Goal: Transaction & Acquisition: Book appointment/travel/reservation

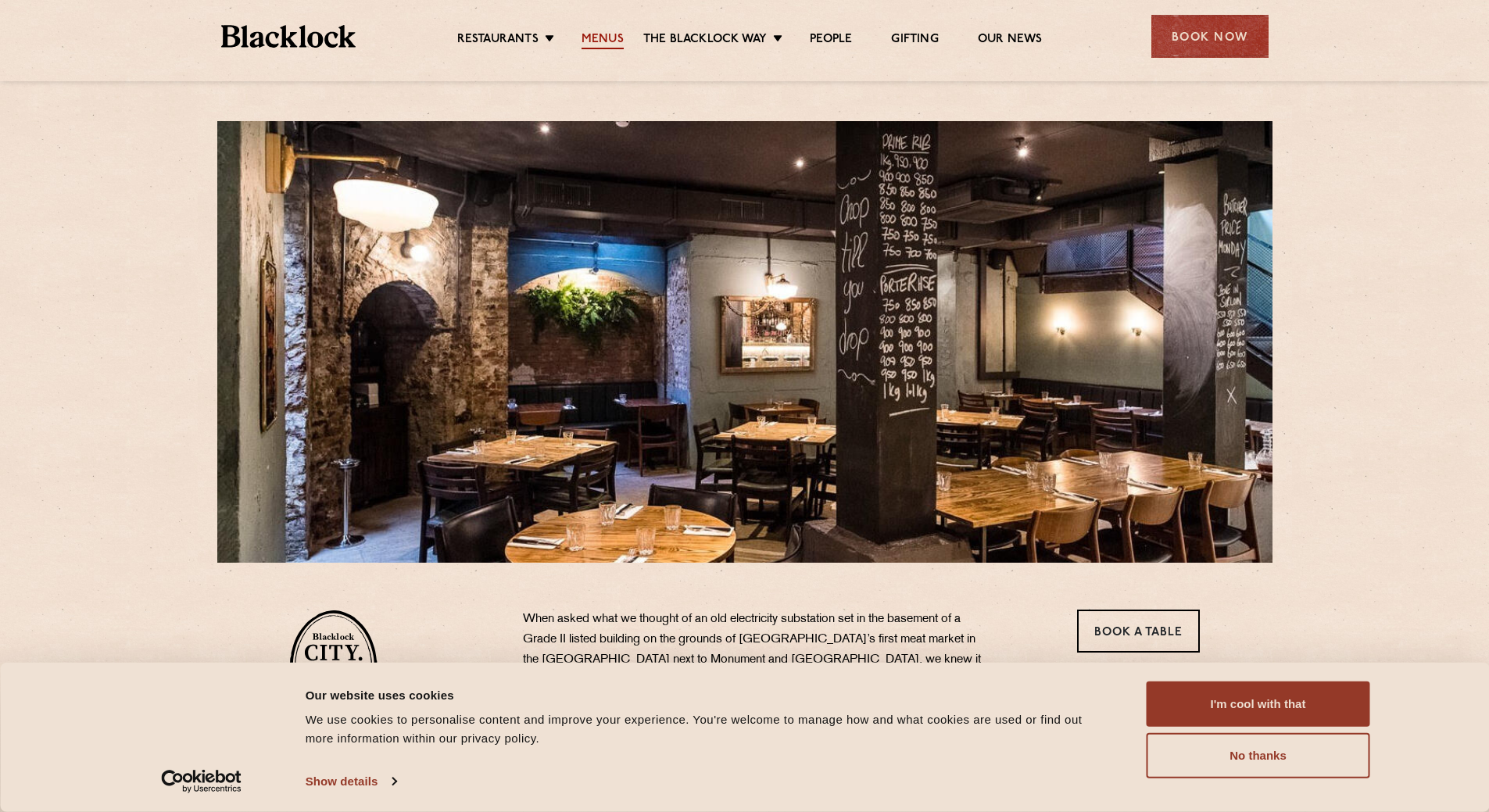
click at [602, 34] on link "Menus" at bounding box center [603, 41] width 42 height 18
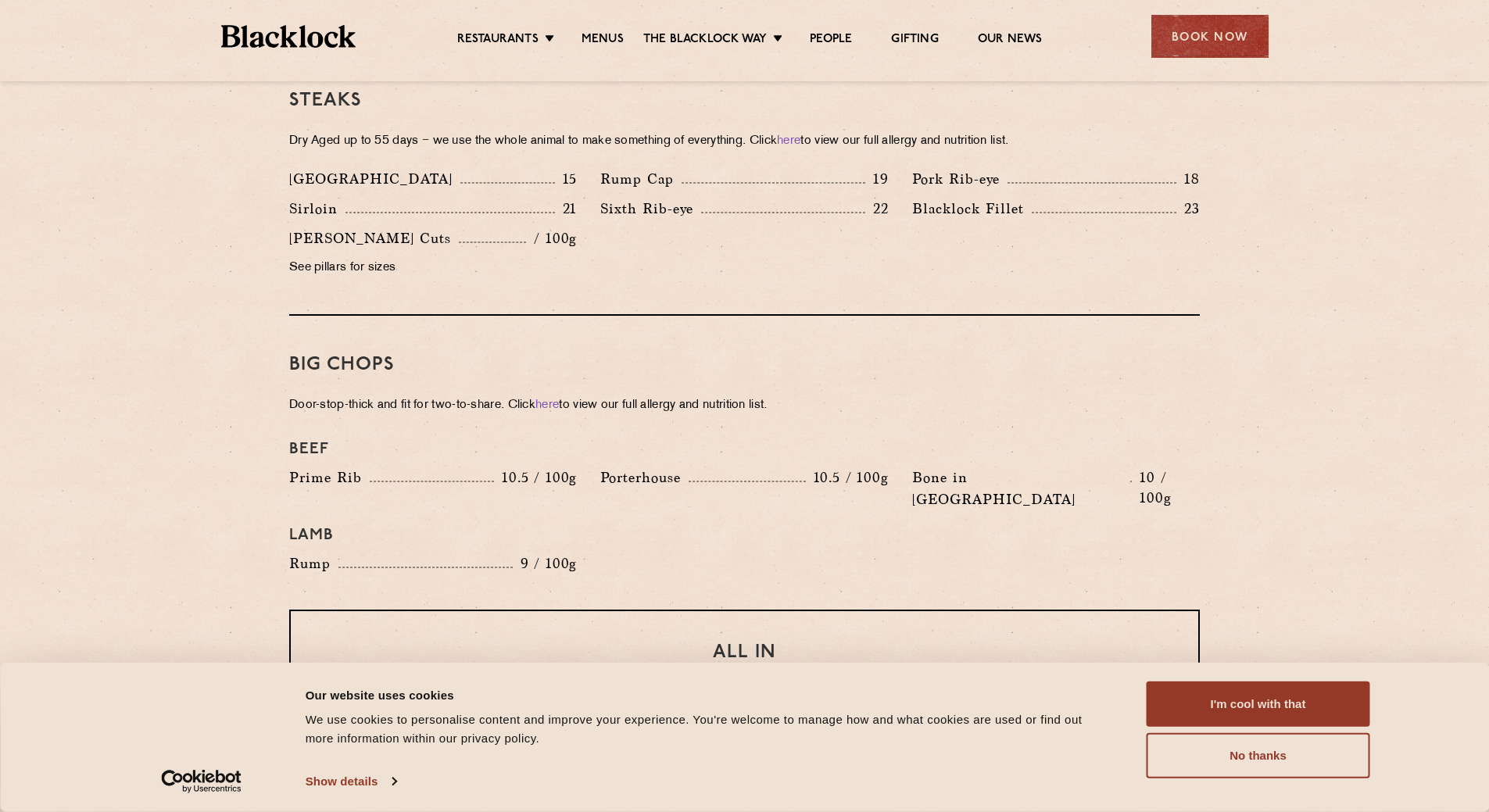
scroll to position [1329, 0]
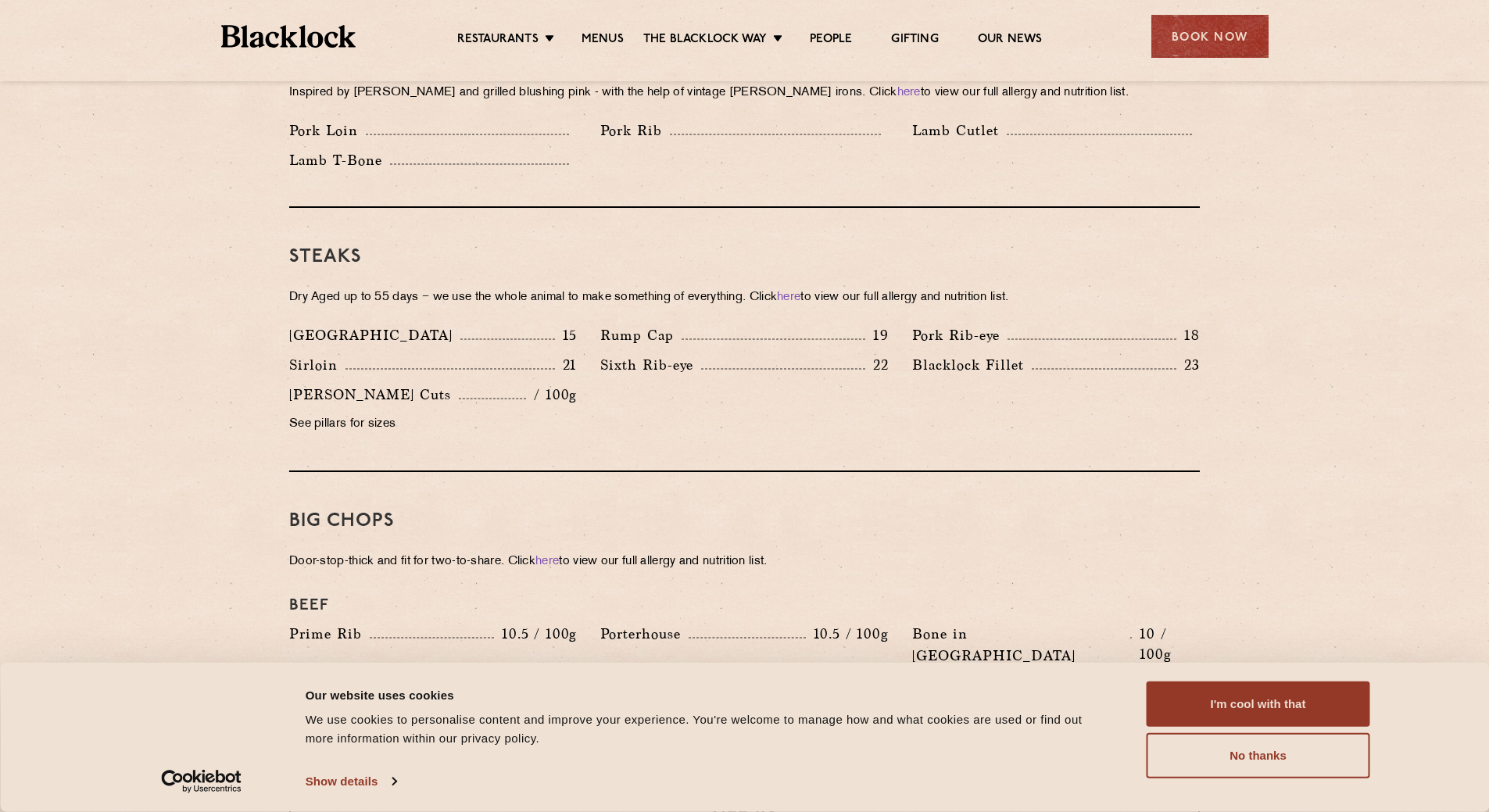
click at [199, 380] on section "Pre Chop Bites Blacklock Potted Meats & Kimchi 2 Egg & Anchovy 2 Cheese & Pickl…" at bounding box center [744, 582] width 1489 height 2250
drag, startPoint x: 876, startPoint y: 342, endPoint x: 896, endPoint y: 341, distance: 20.0
click at [896, 354] on div "Sixth Rib-eye 22" at bounding box center [744, 369] width 311 height 29
click at [835, 394] on div "Denver 15 Rump Cap 19 Pork Rib-eye 18 Sirloin 21 Sixth Rib-eye 22 Blacklock Fil…" at bounding box center [744, 383] width 934 height 118
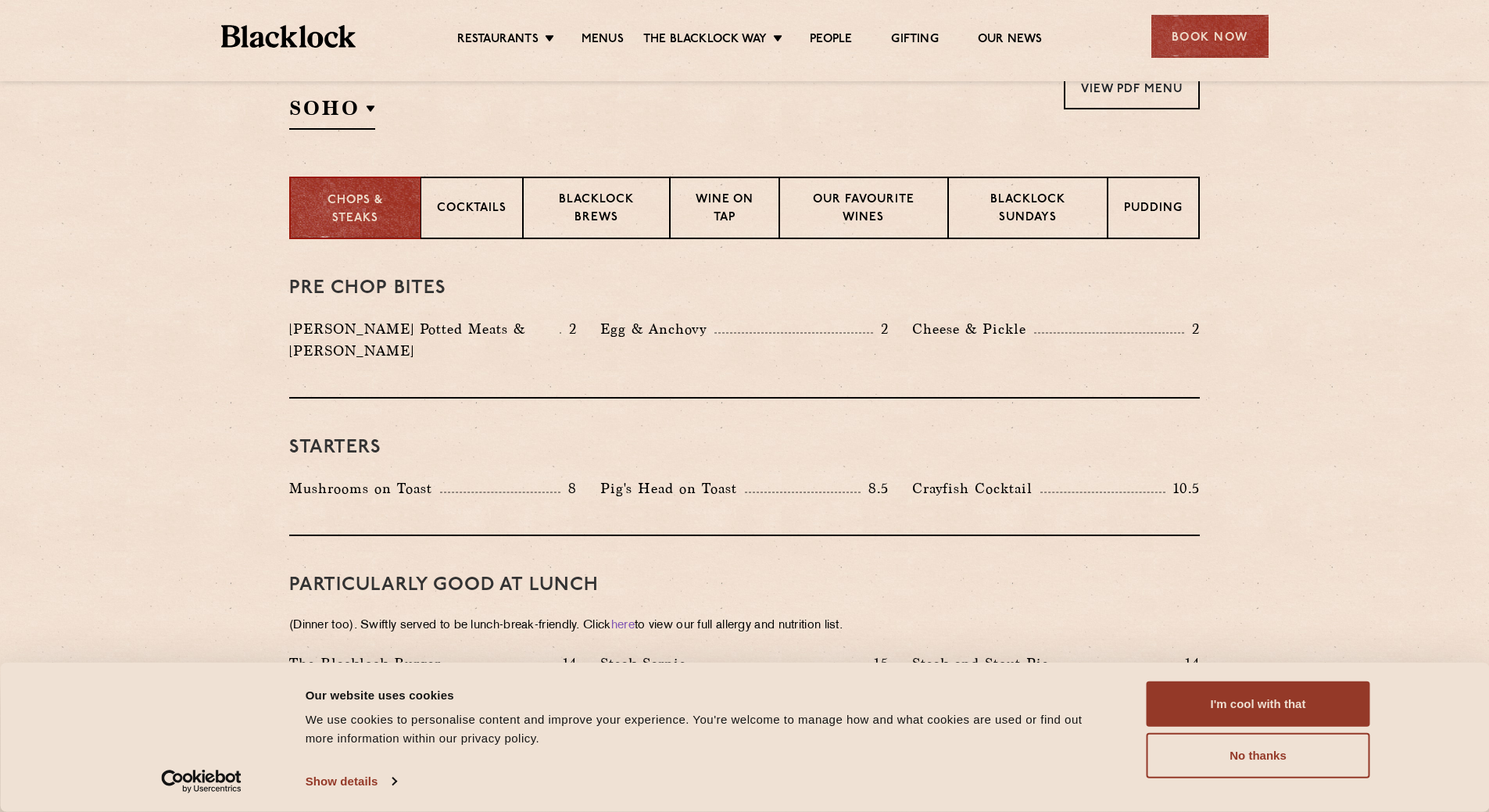
scroll to position [469, 0]
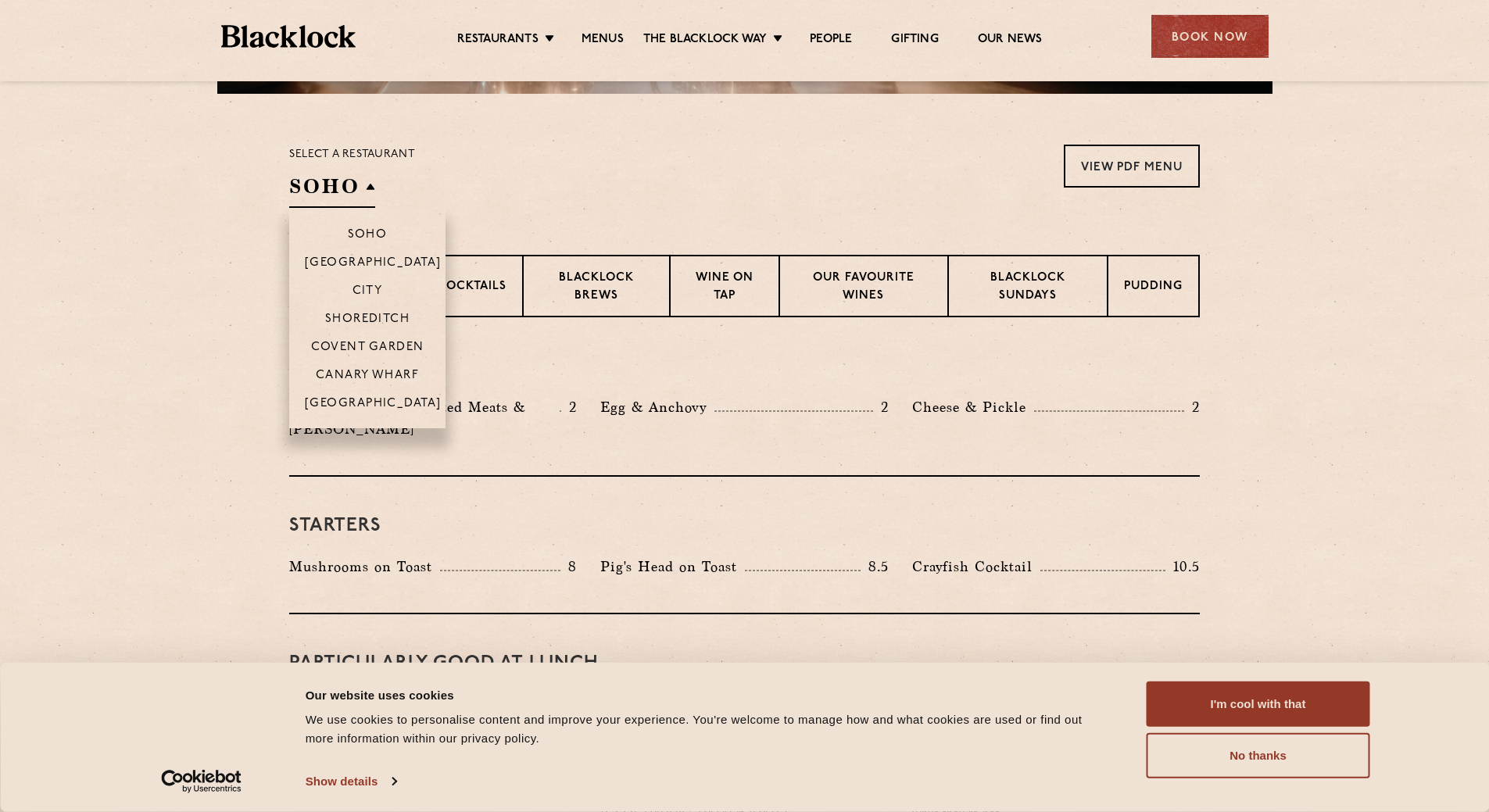
click at [372, 188] on h2 "SOHO" at bounding box center [333, 191] width 86 height 35
click at [364, 287] on p "City" at bounding box center [367, 293] width 30 height 16
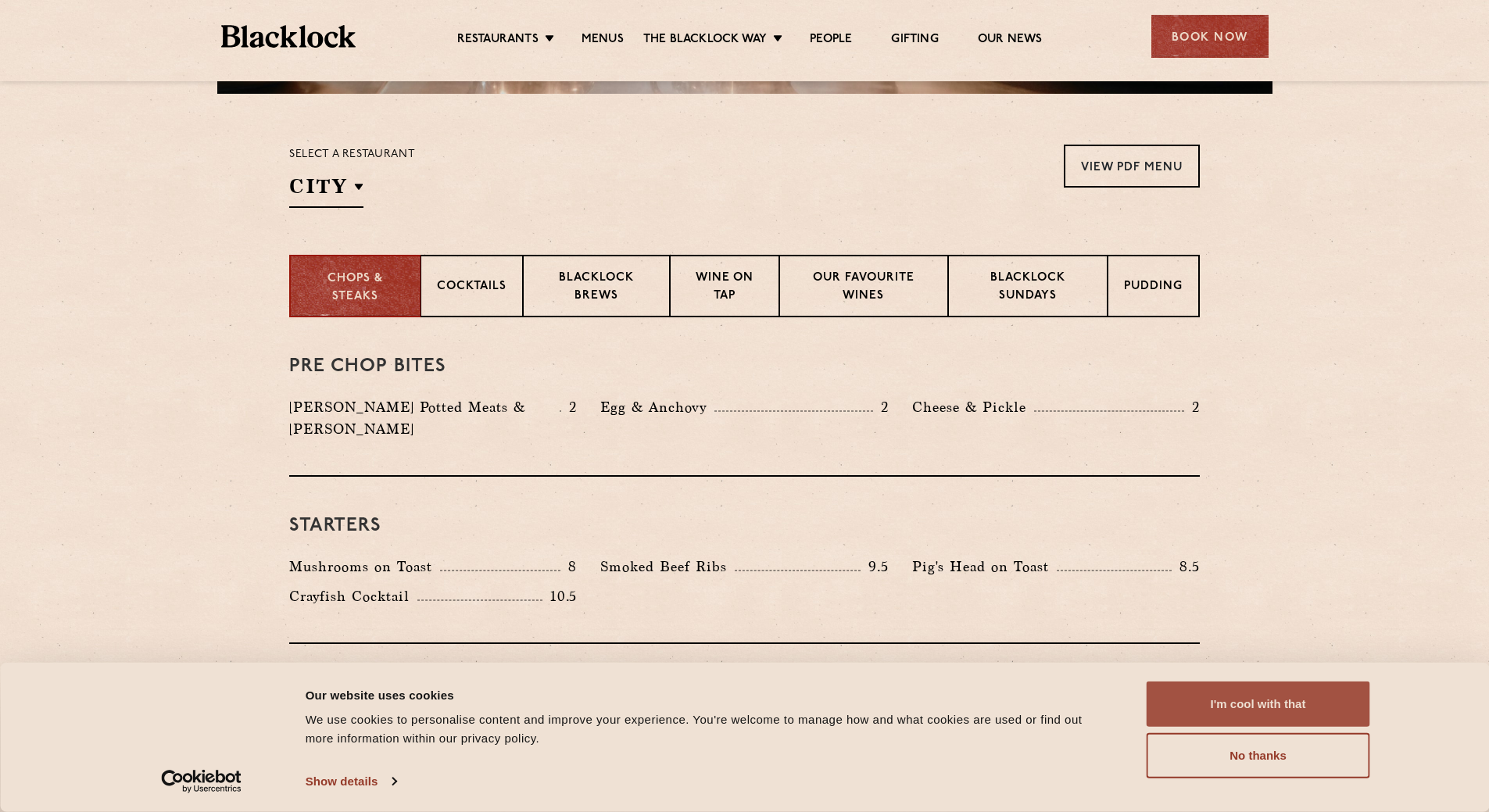
drag, startPoint x: 1232, startPoint y: 697, endPoint x: 1221, endPoint y: 691, distance: 12.5
click at [1232, 697] on button "I'm cool with that" at bounding box center [1258, 704] width 224 height 45
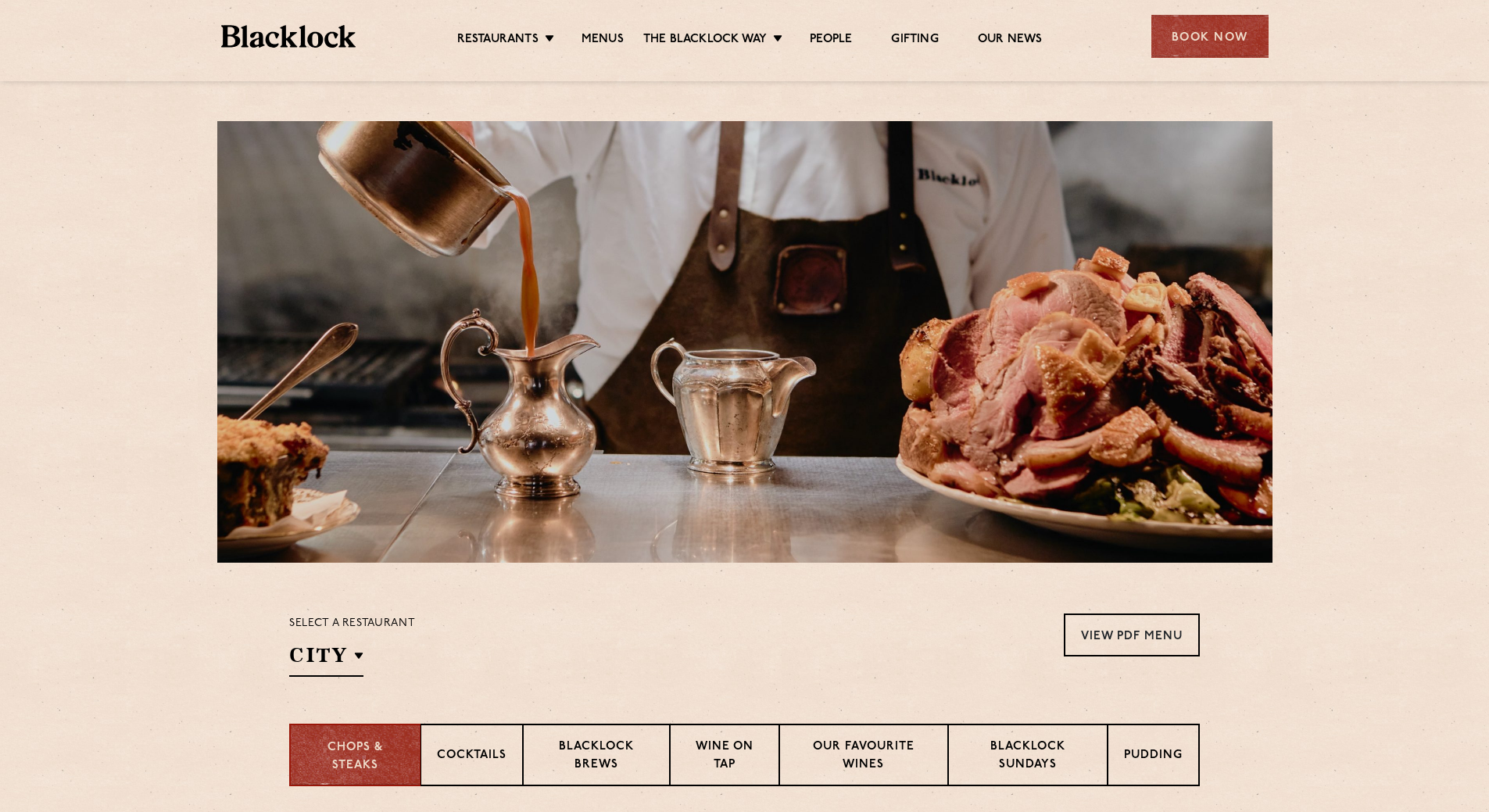
scroll to position [547, 0]
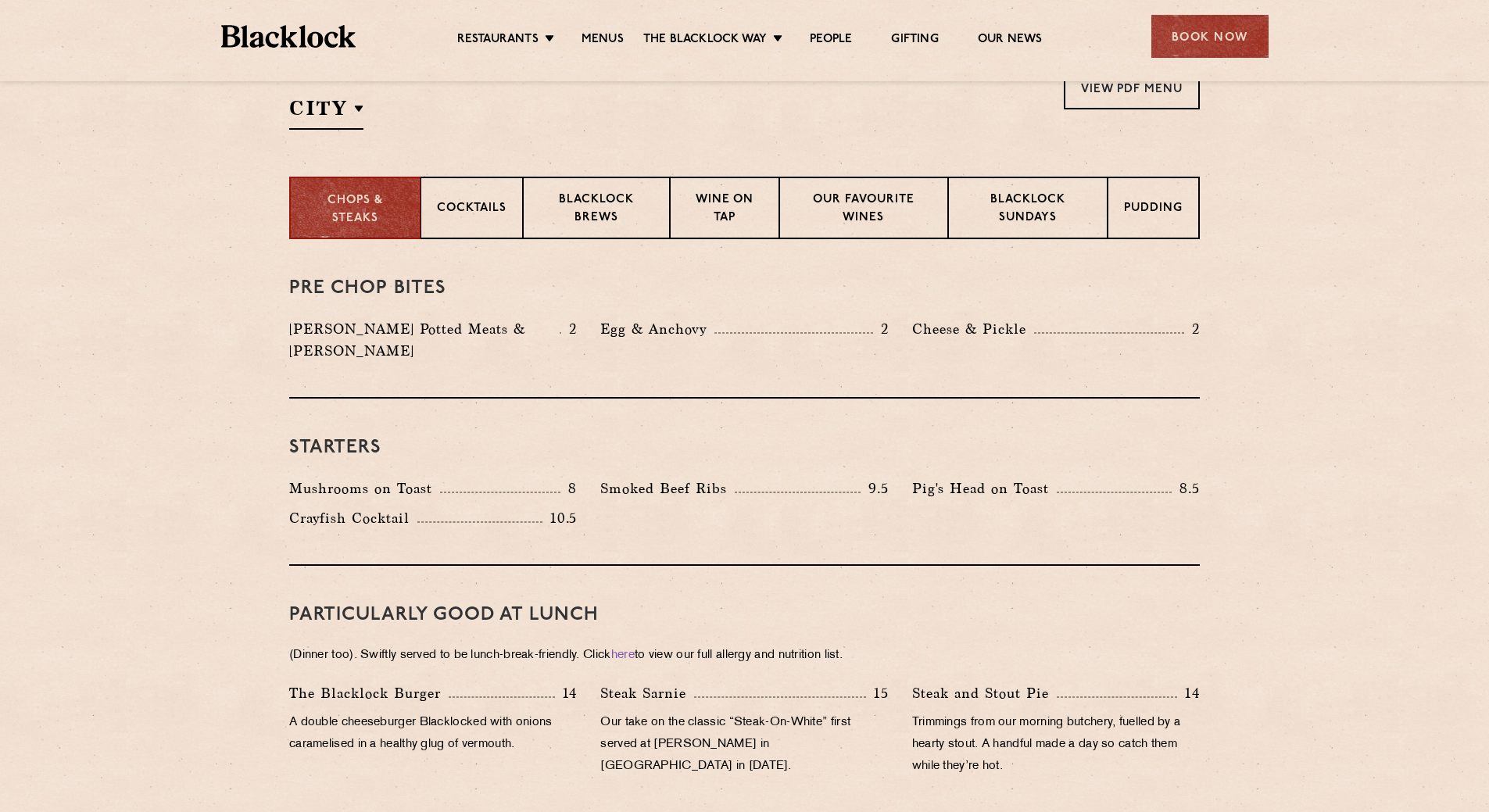
click at [1224, 54] on div "Book Now" at bounding box center [1210, 36] width 117 height 43
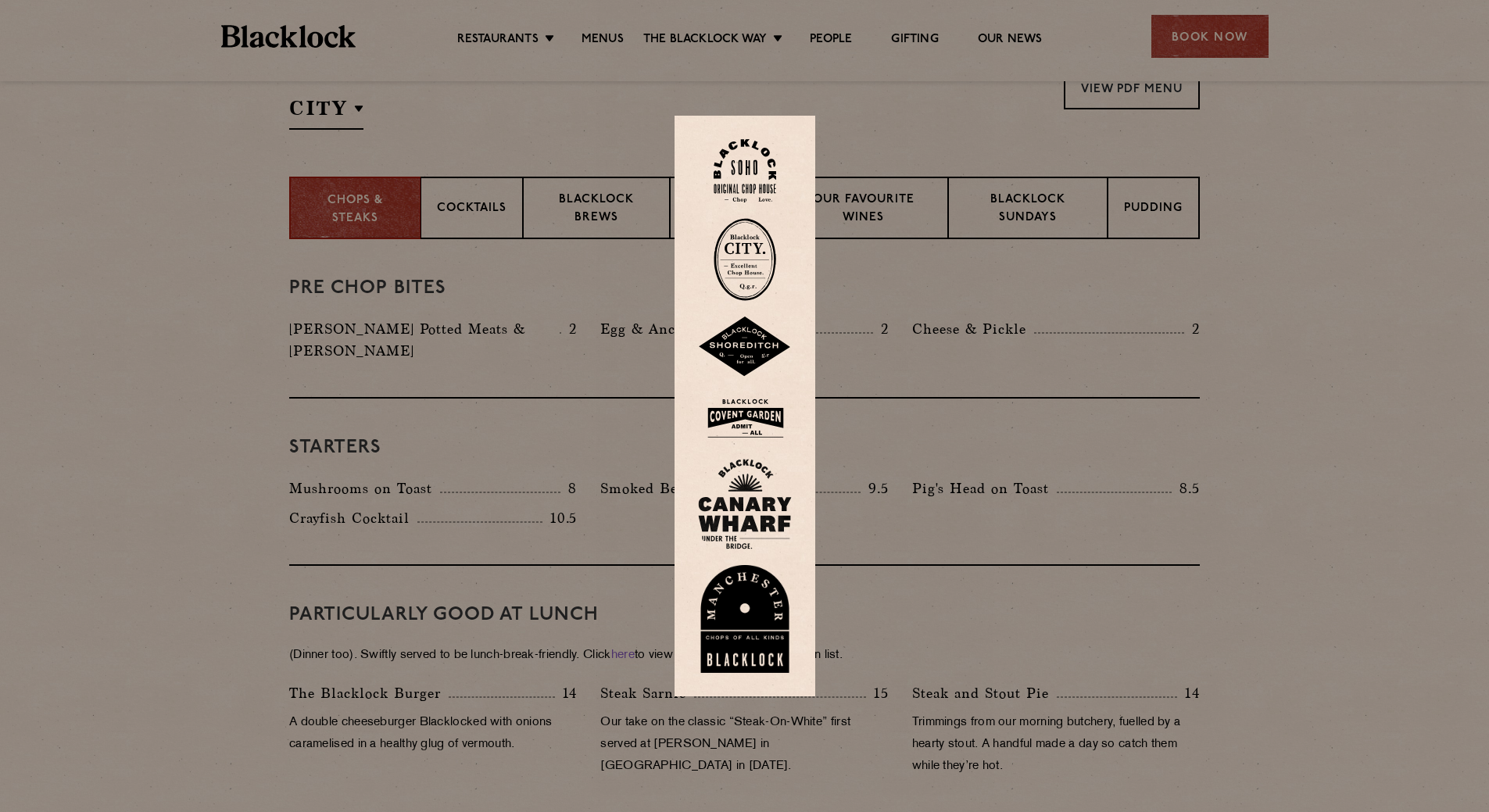
click at [751, 260] on img at bounding box center [745, 259] width 63 height 83
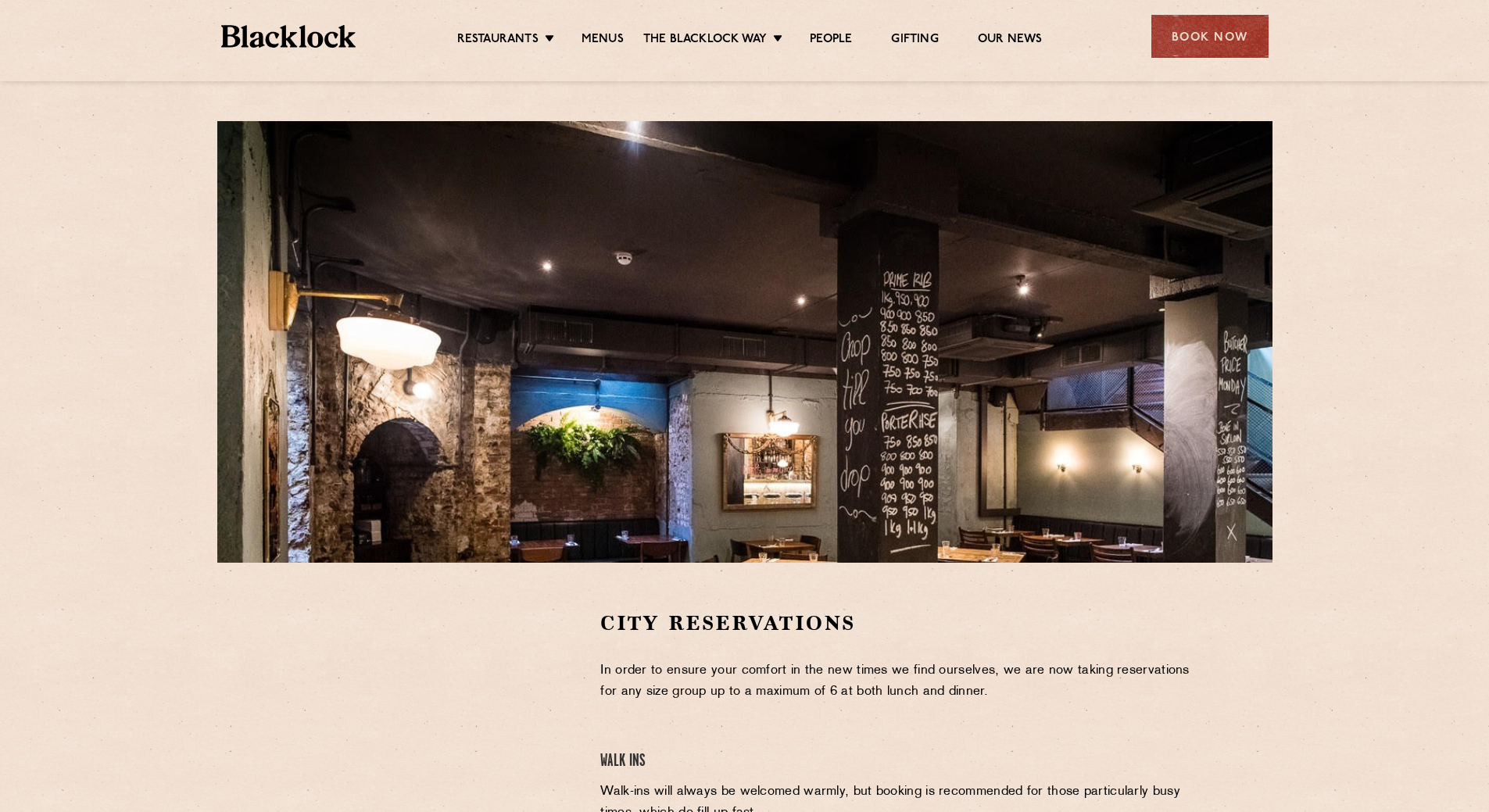
scroll to position [391, 0]
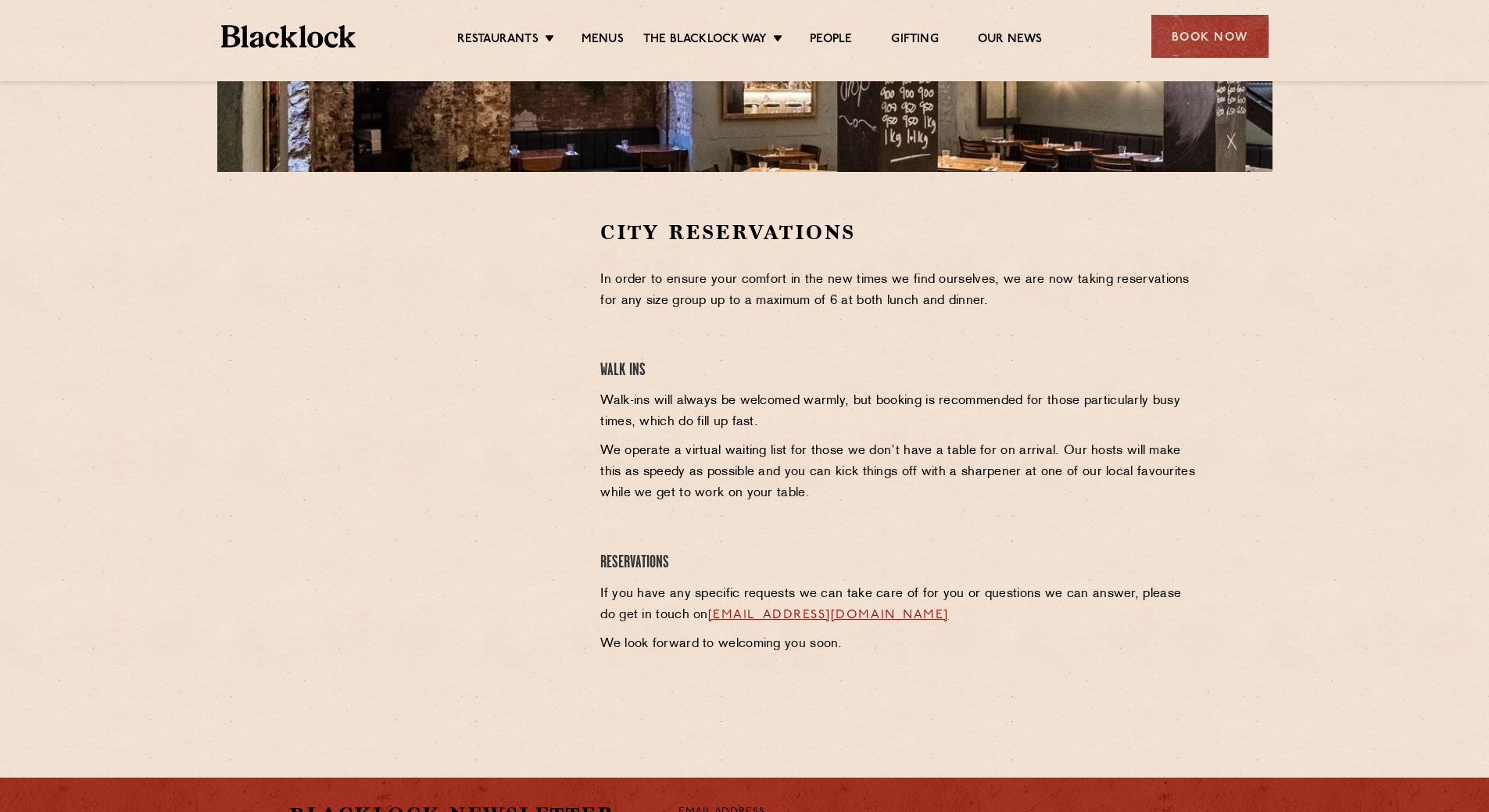
click at [190, 597] on section "City Reservations In order to ensure your comfort in the new times we find ours…" at bounding box center [744, 455] width 1489 height 566
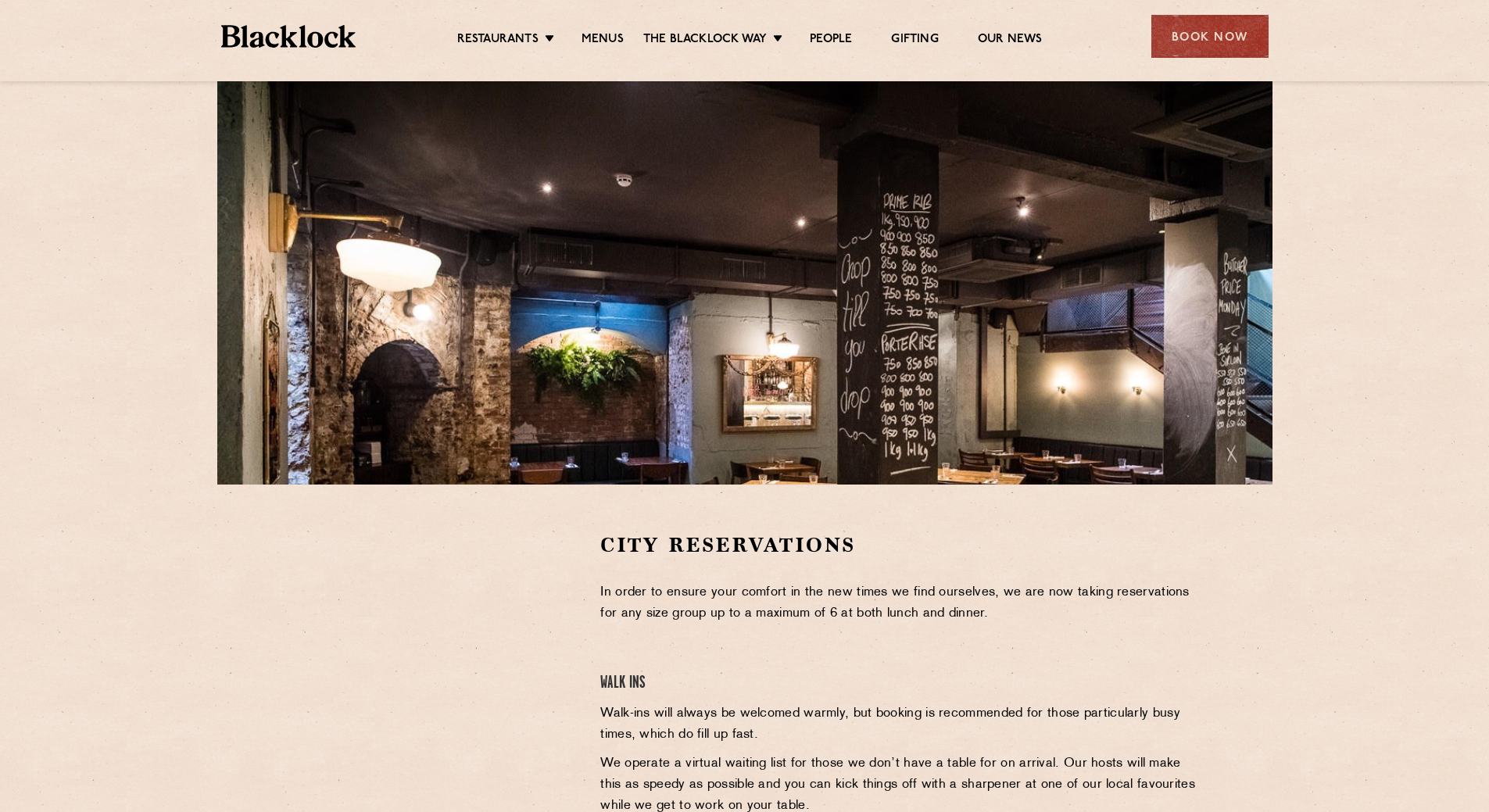
scroll to position [0, 0]
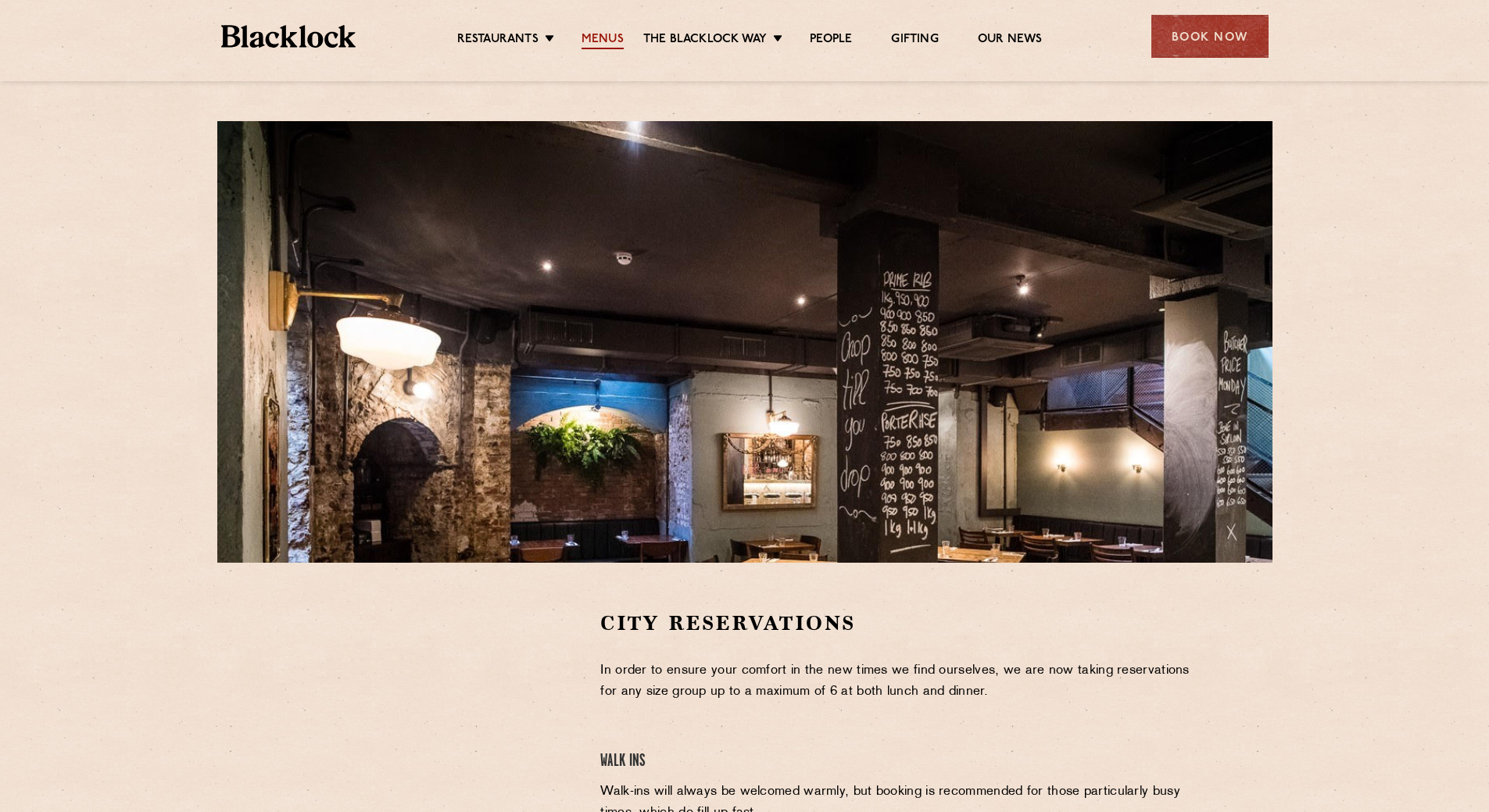
click at [607, 43] on link "Menus" at bounding box center [603, 41] width 42 height 18
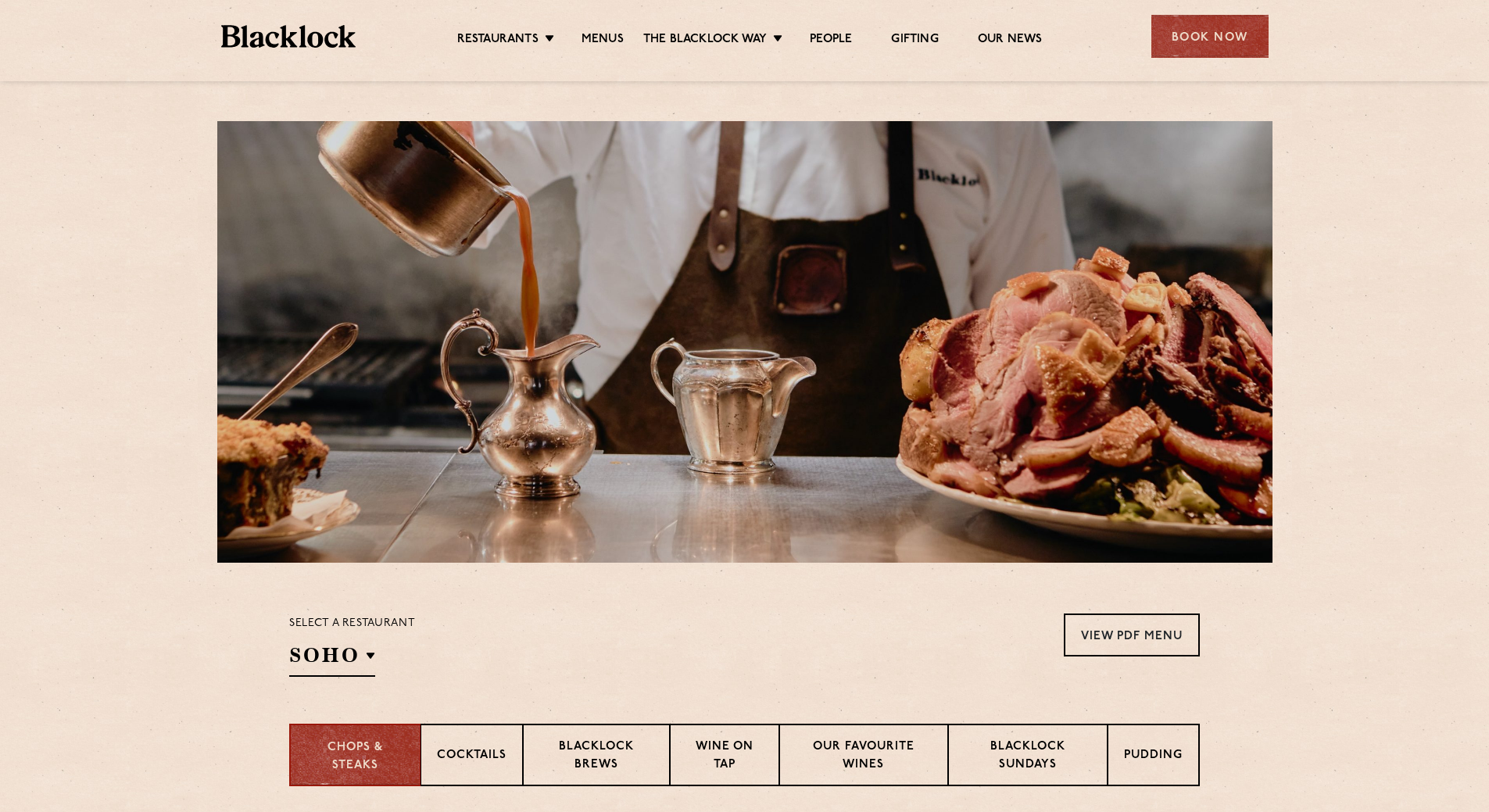
scroll to position [313, 0]
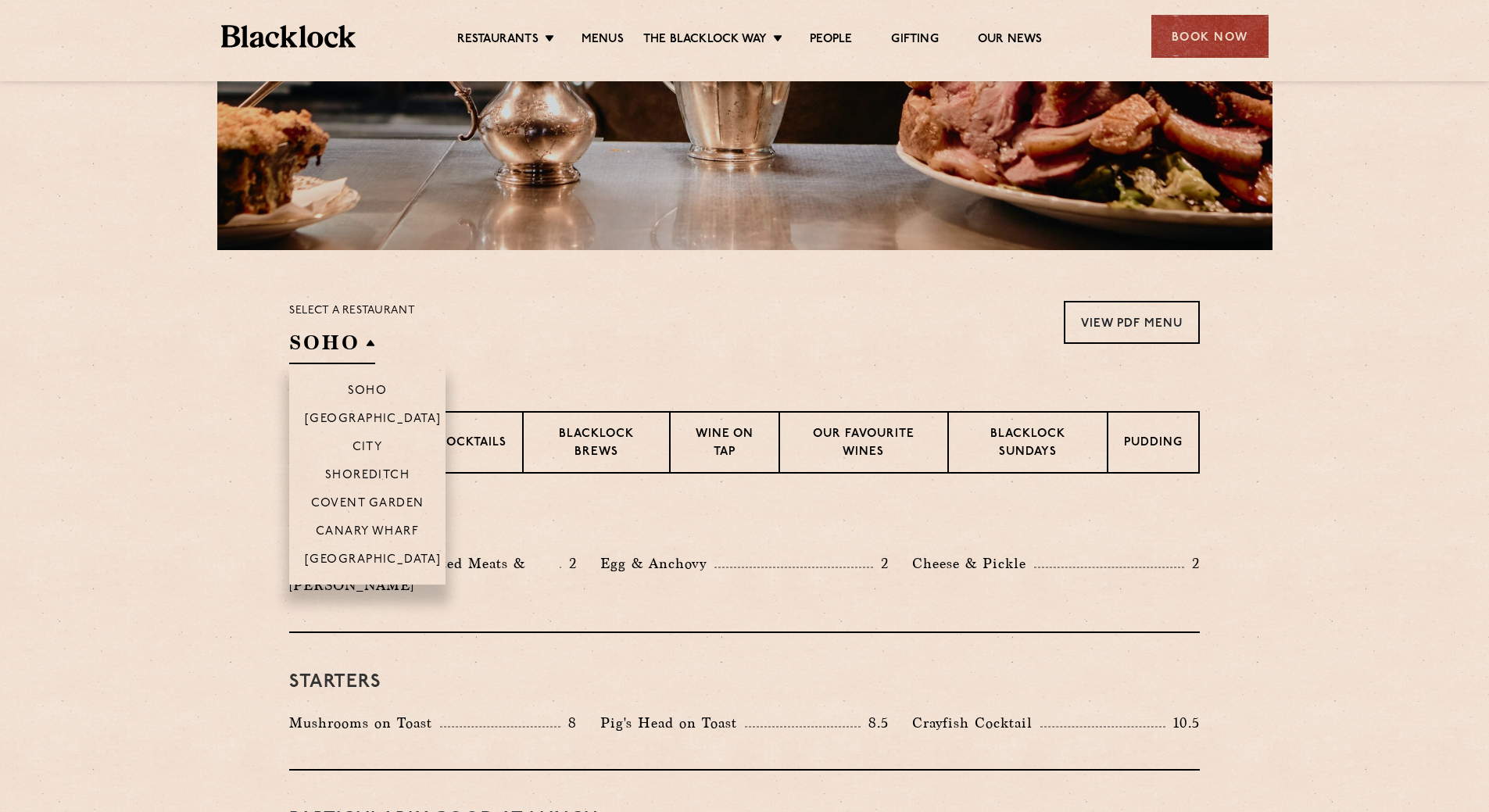
click at [368, 340] on h2 "SOHO" at bounding box center [333, 346] width 86 height 35
click at [368, 441] on p "City" at bounding box center [367, 449] width 30 height 16
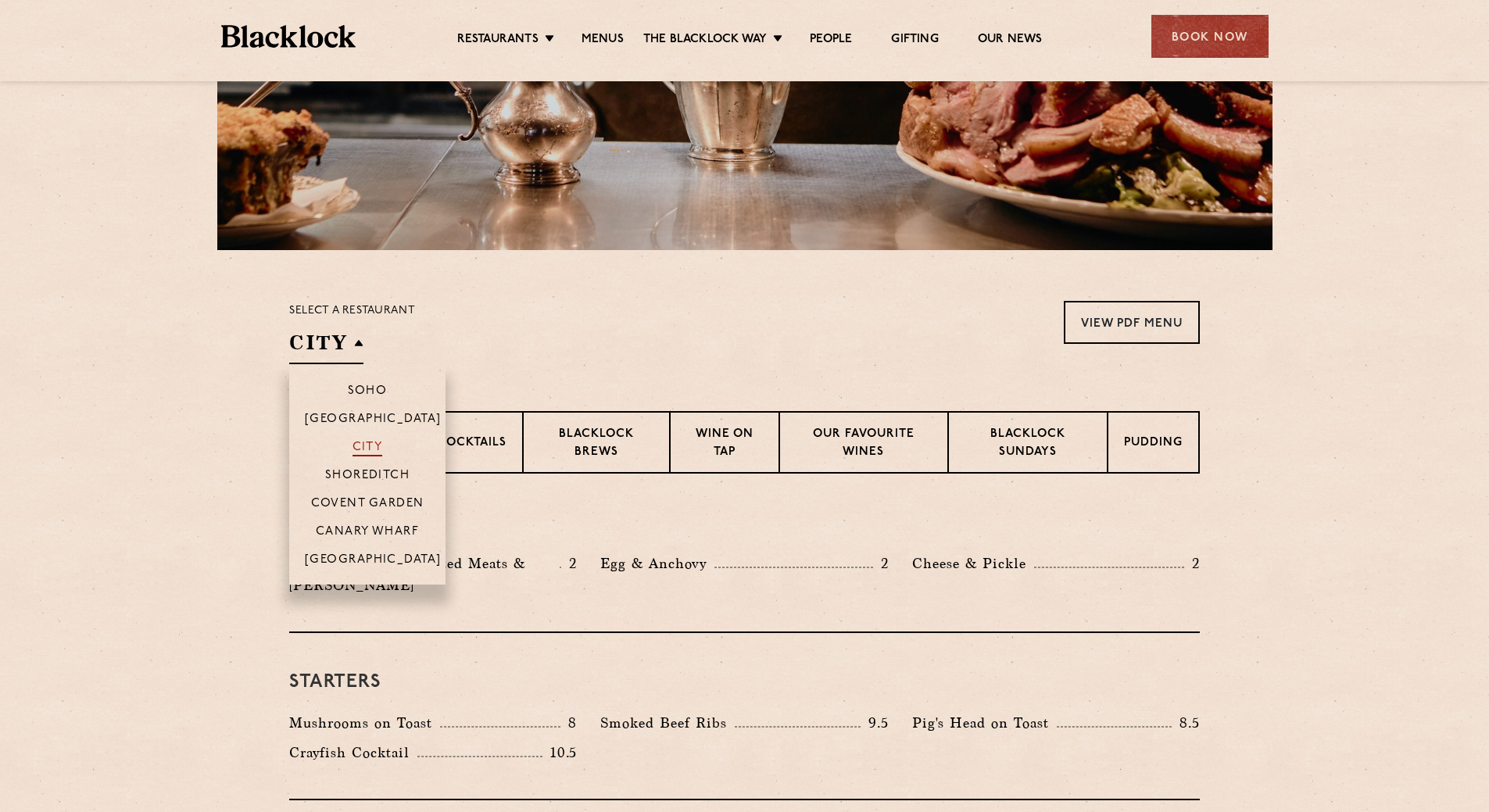
click at [368, 441] on p "City" at bounding box center [367, 449] width 30 height 16
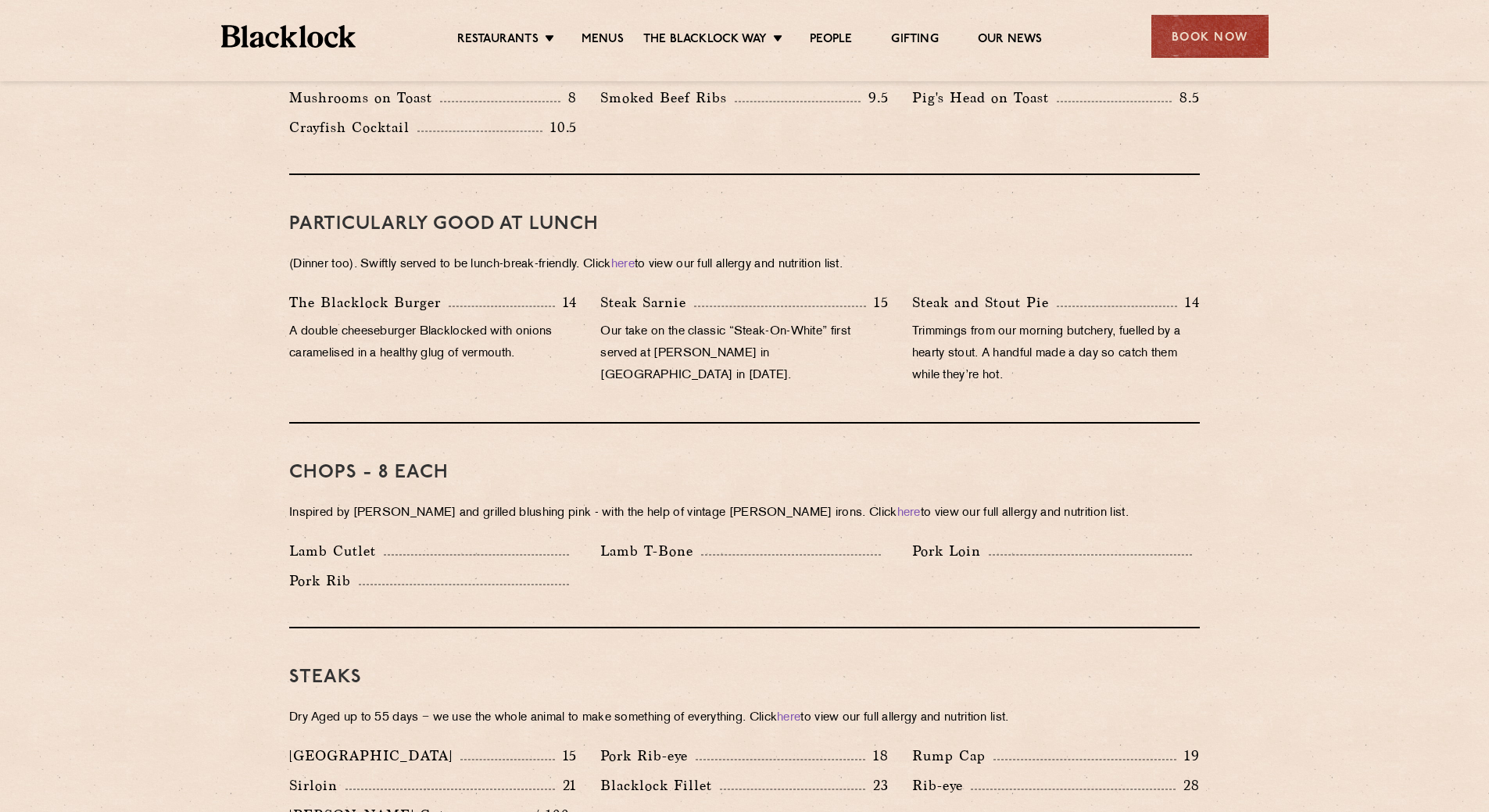
scroll to position [1016, 0]
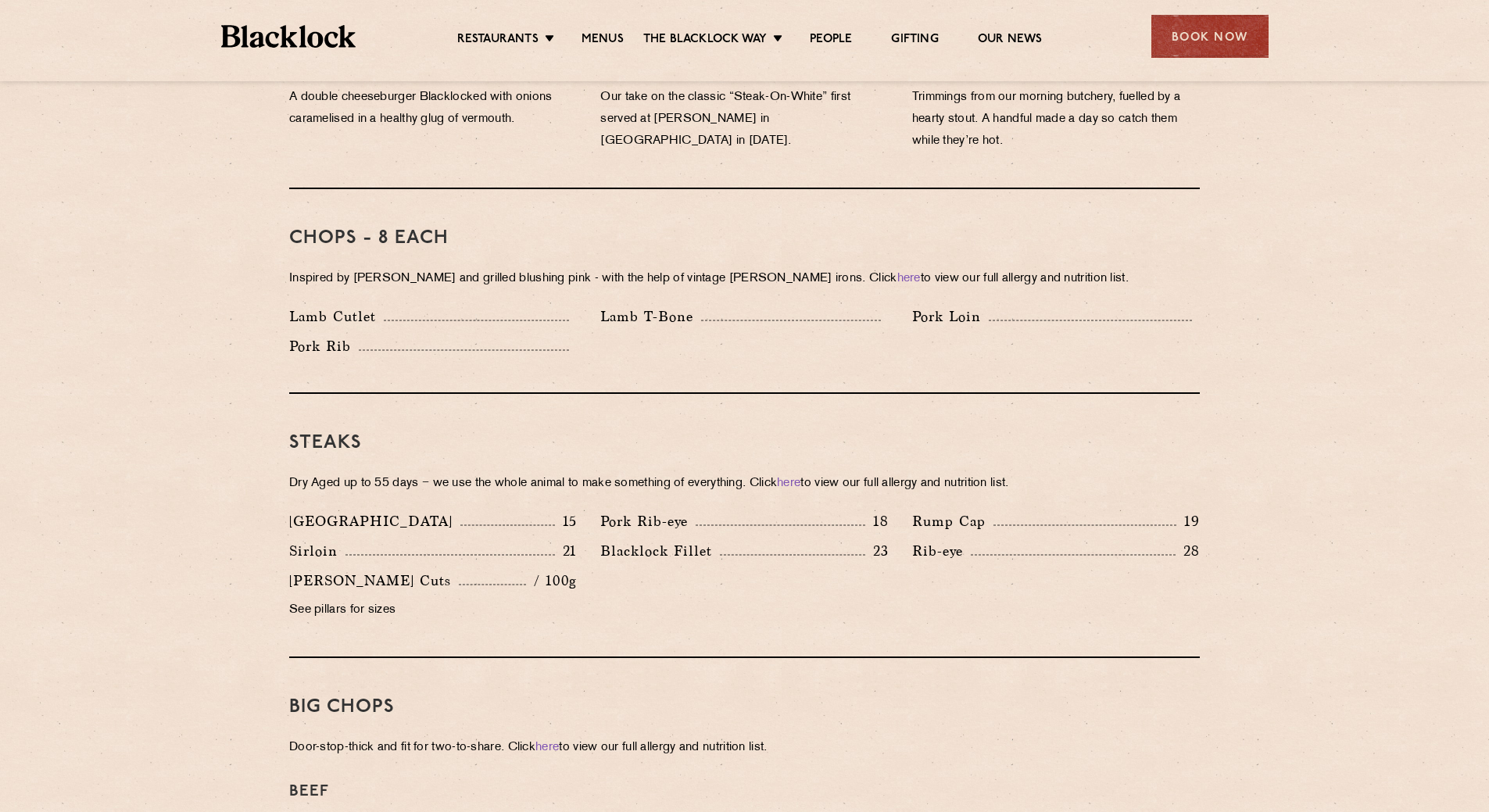
scroll to position [1251, 0]
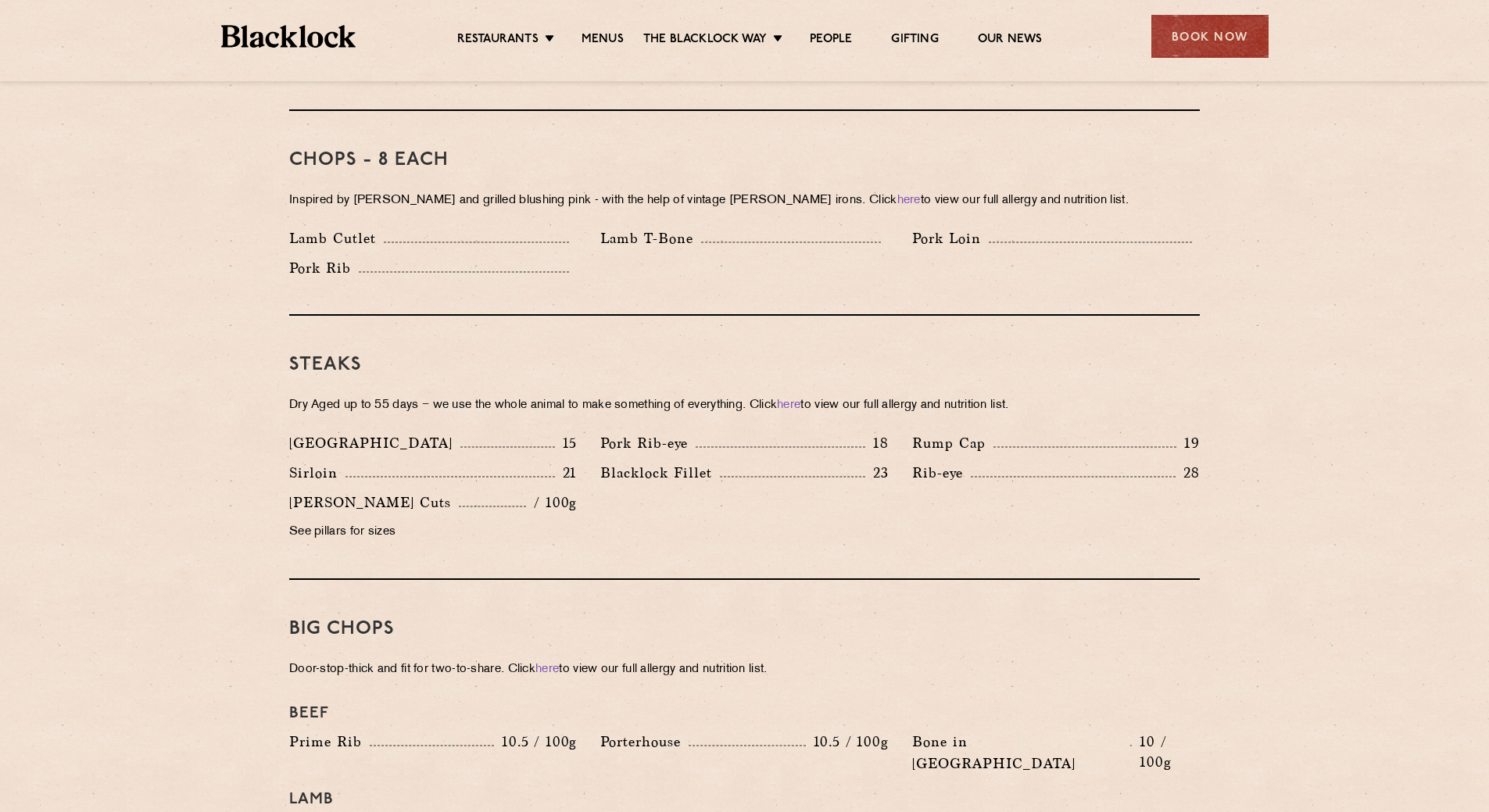
click at [192, 504] on section "Pre Chop Bites Blacklock Potted Meats & Kimchi 2 Egg & Anchovy 2 Cheese & Pickl…" at bounding box center [744, 675] width 1489 height 2279
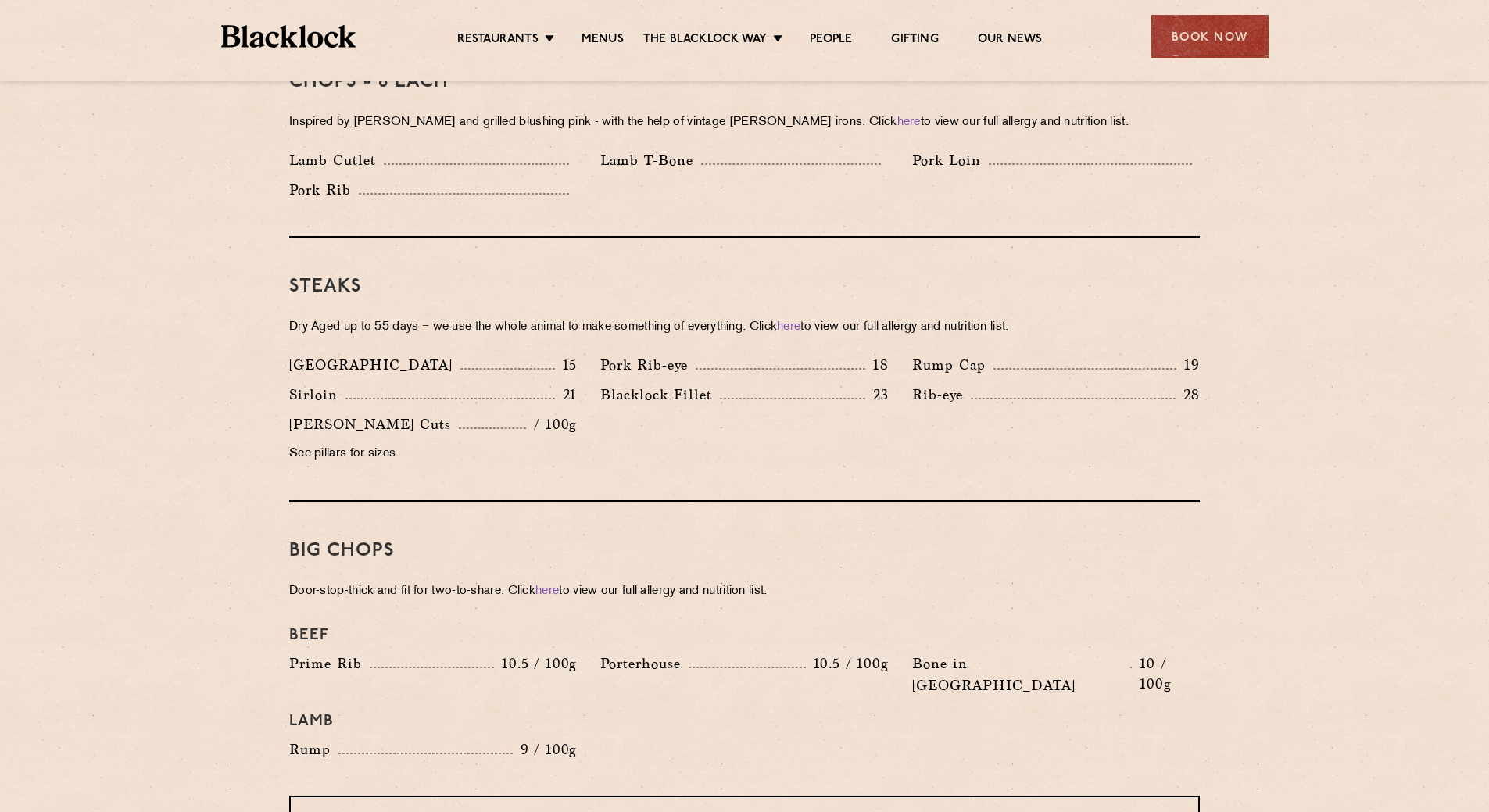
scroll to position [860, 0]
